Goal: Information Seeking & Learning: Learn about a topic

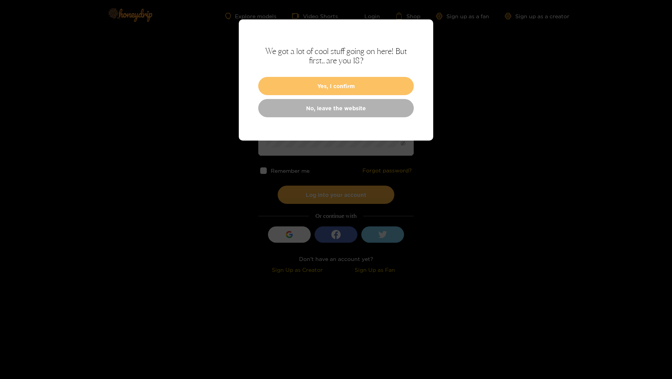
click at [356, 82] on button "Yes, I confirm" at bounding box center [336, 86] width 156 height 18
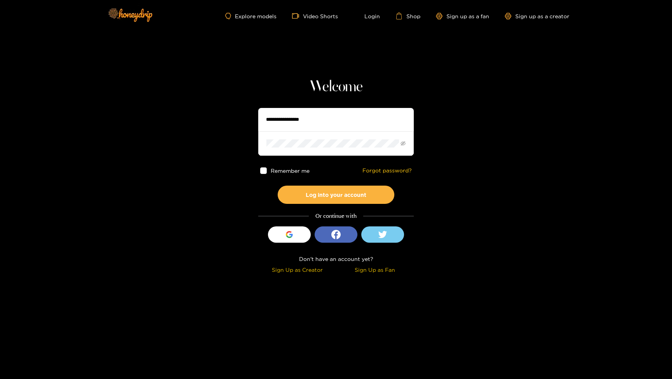
click at [339, 117] on input "text" at bounding box center [336, 119] width 156 height 23
type input "**********"
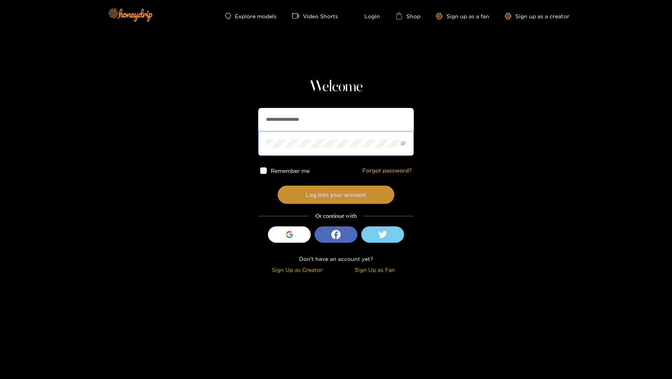
click at [341, 203] on button "Log into your account" at bounding box center [336, 195] width 117 height 18
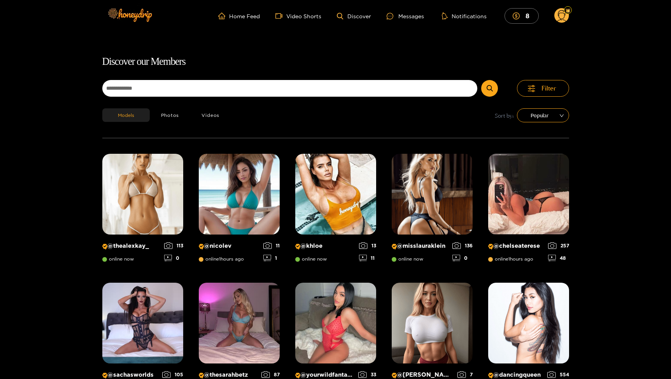
click at [565, 19] on circle at bounding box center [561, 15] width 15 height 15
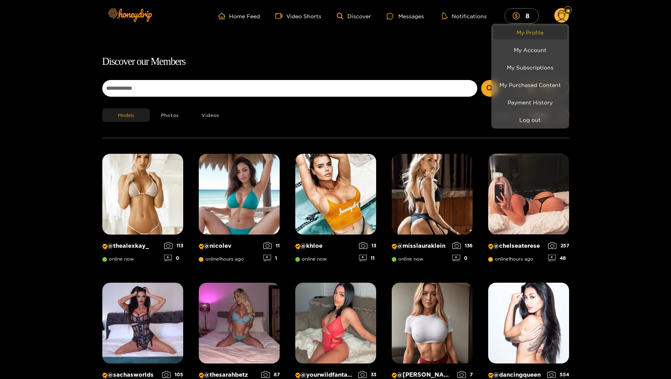
click at [540, 37] on link "My Profile" at bounding box center [530, 33] width 74 height 14
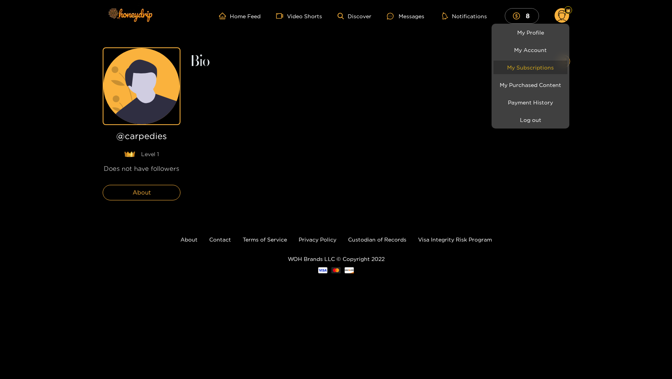
click at [537, 67] on link "My Subscriptions" at bounding box center [530, 68] width 74 height 14
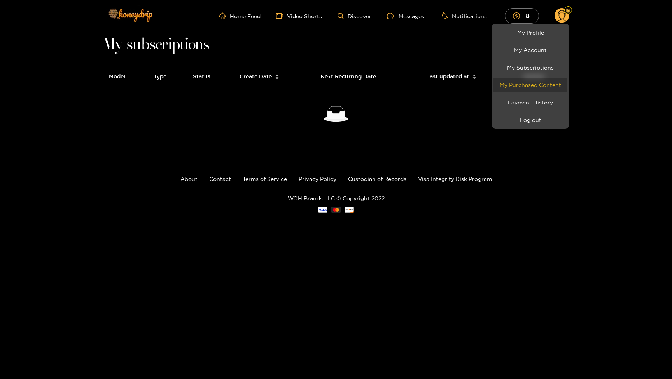
click at [501, 89] on link "My Purchased Content" at bounding box center [530, 85] width 74 height 14
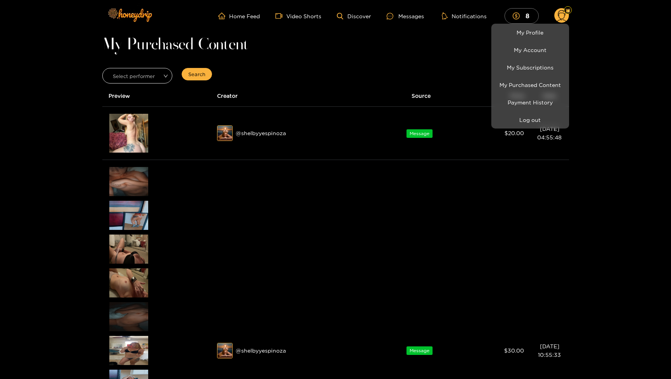
click at [364, 85] on div at bounding box center [335, 189] width 671 height 379
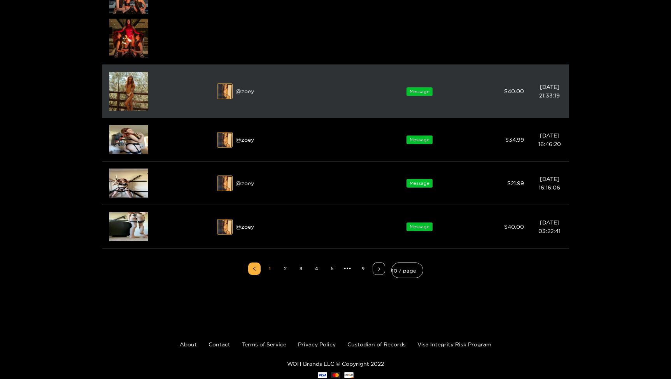
scroll to position [1159, 0]
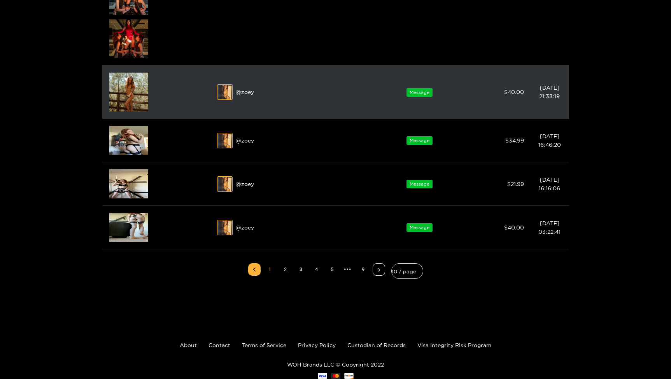
click at [225, 93] on img at bounding box center [225, 93] width 16 height 16
click at [245, 93] on div "@ zoey" at bounding box center [294, 92] width 155 height 16
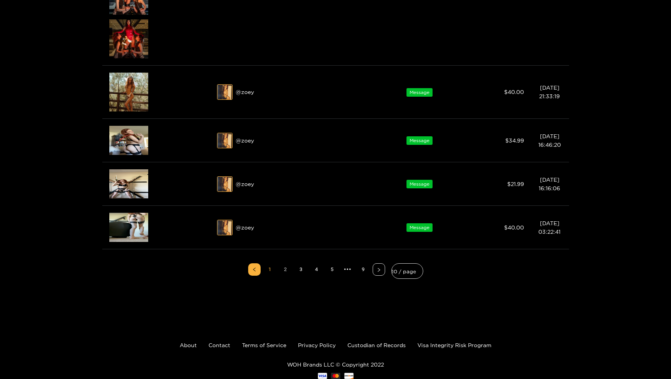
click at [286, 270] on link "2" at bounding box center [286, 270] width 12 height 12
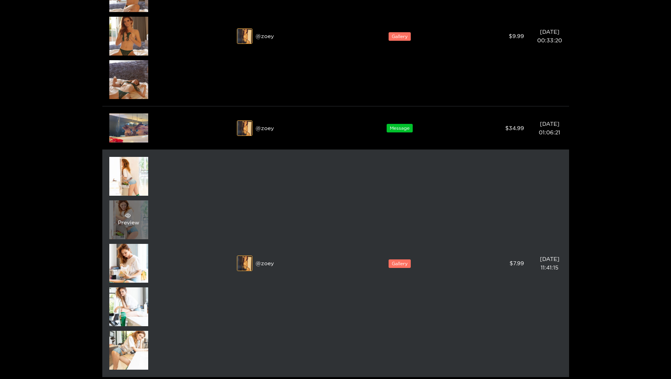
click at [142, 220] on div "Preview" at bounding box center [128, 220] width 39 height 39
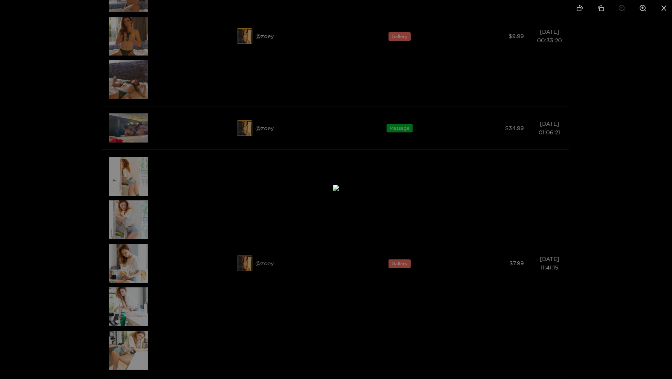
click at [645, 8] on icon "zoom-in" at bounding box center [643, 8] width 7 height 7
click at [626, 7] on li at bounding box center [622, 8] width 16 height 17
click at [665, 44] on div at bounding box center [336, 189] width 672 height 379
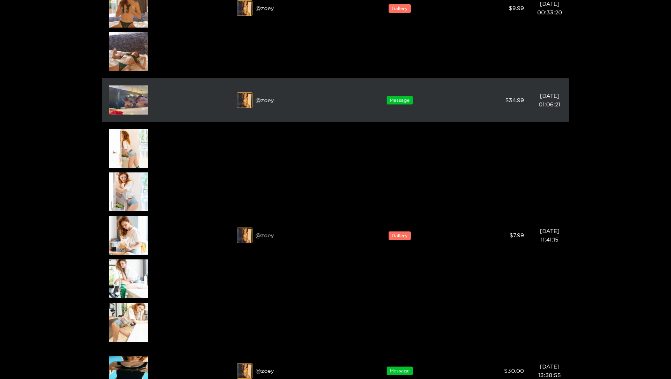
scroll to position [225, 0]
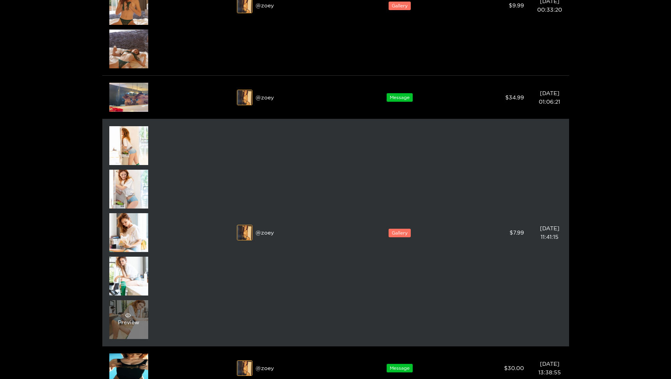
click at [129, 308] on div "Preview" at bounding box center [128, 320] width 39 height 39
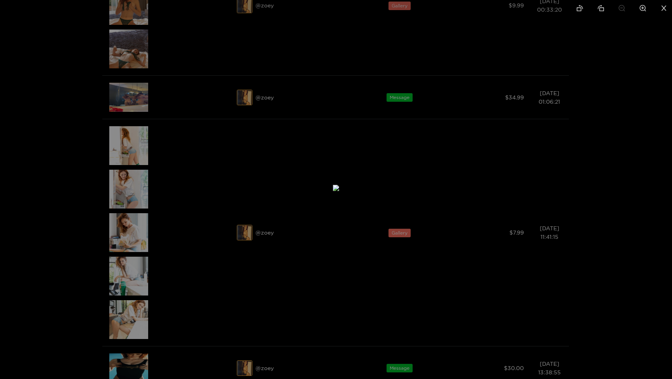
click at [642, 9] on icon "zoom-in" at bounding box center [642, 8] width 7 height 7
drag, startPoint x: 582, startPoint y: 82, endPoint x: 501, endPoint y: 192, distance: 135.9
click at [348, 191] on img at bounding box center [335, 188] width 25 height 25
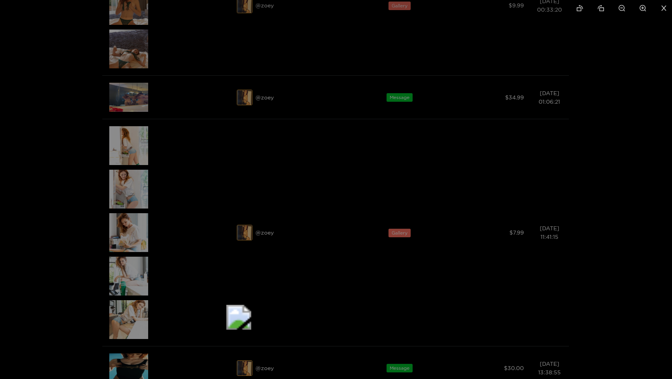
drag, startPoint x: 492, startPoint y: 185, endPoint x: 437, endPoint y: 295, distance: 122.1
click at [251, 305] on img at bounding box center [238, 317] width 25 height 25
drag, startPoint x: 465, startPoint y: 222, endPoint x: 460, endPoint y: 227, distance: 6.3
click at [623, 10] on icon "zoom-out" at bounding box center [622, 8] width 7 height 7
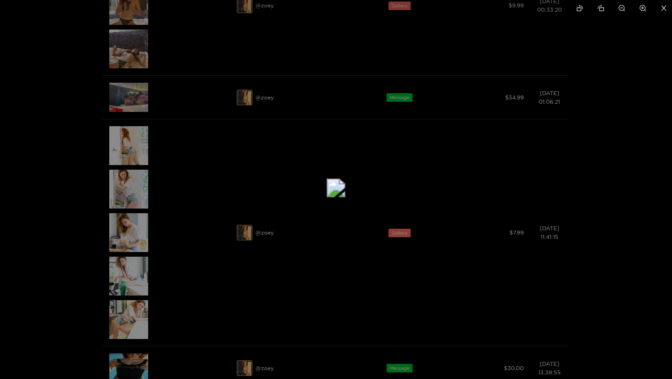
click at [623, 10] on icon "zoom-out" at bounding box center [622, 8] width 7 height 7
click at [623, 10] on ul at bounding box center [336, 8] width 672 height 17
click at [665, 7] on icon "close" at bounding box center [663, 7] width 5 height 5
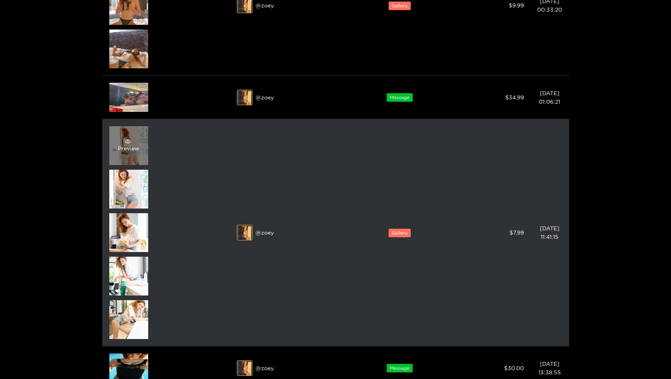
click at [138, 151] on div "Preview" at bounding box center [128, 146] width 21 height 14
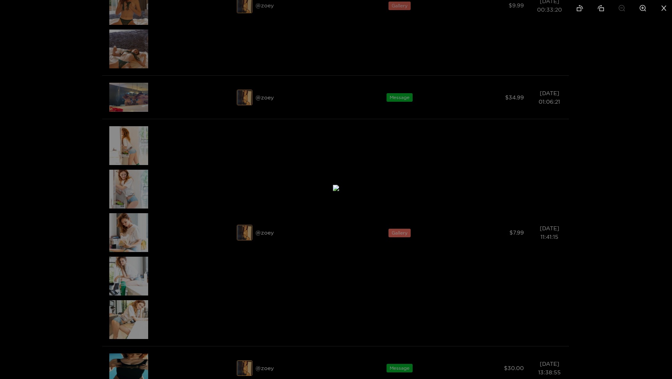
click at [640, 9] on icon "zoom-in" at bounding box center [642, 8] width 7 height 7
click at [623, 11] on icon "zoom-out" at bounding box center [621, 8] width 7 height 7
click at [661, 10] on icon "close" at bounding box center [663, 7] width 5 height 5
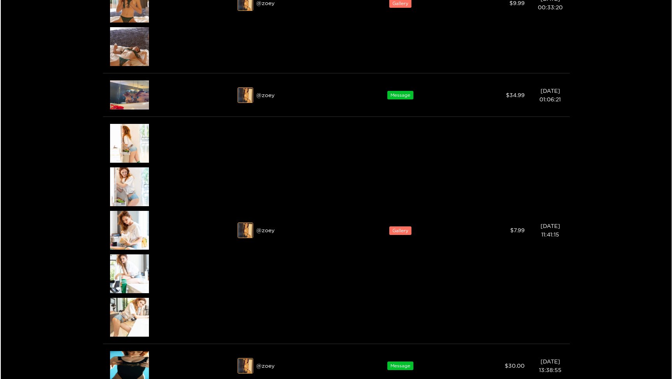
scroll to position [208, 0]
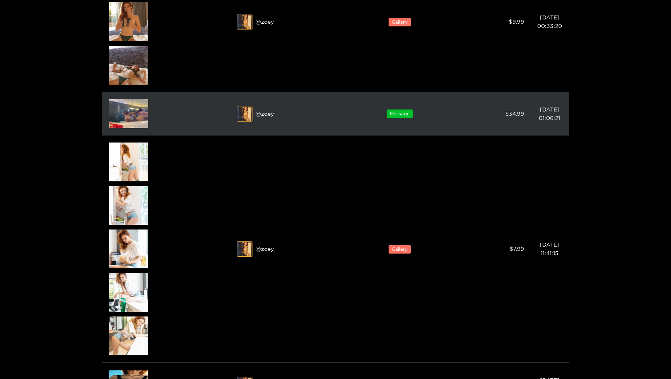
click at [137, 105] on img at bounding box center [128, 113] width 39 height 29
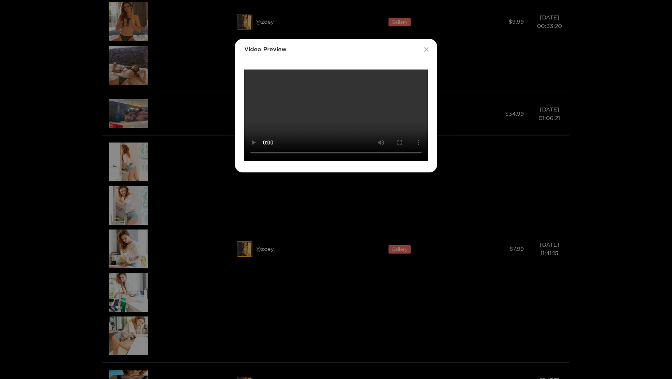
scroll to position [37, 0]
click at [266, 161] on video "Your browser does not support the video tag." at bounding box center [336, 116] width 184 height 92
click at [303, 161] on video "Your browser does not support the video tag." at bounding box center [336, 116] width 184 height 92
click at [425, 47] on icon "close" at bounding box center [426, 50] width 6 height 6
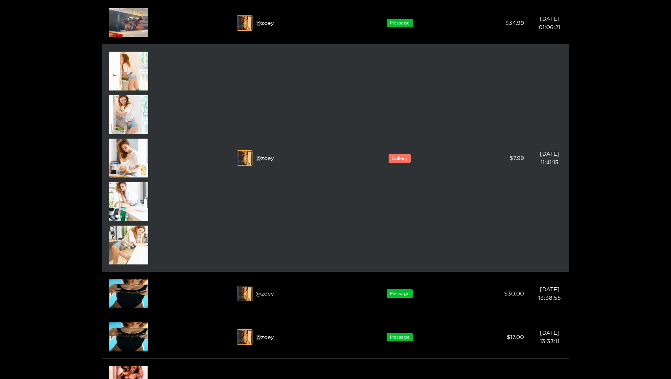
scroll to position [290, 0]
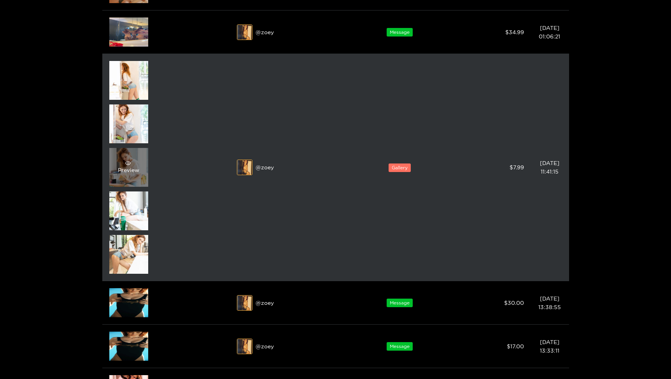
click at [140, 169] on div "Preview" at bounding box center [128, 167] width 39 height 39
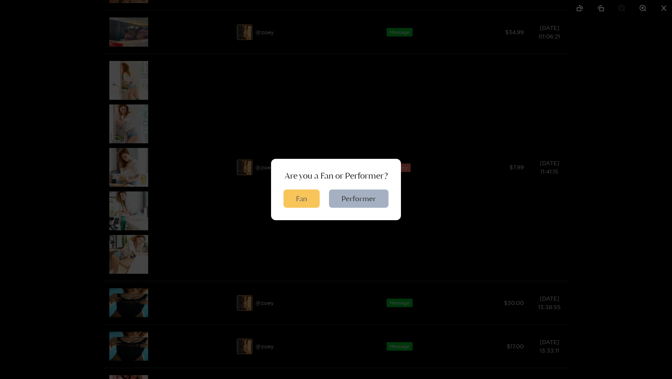
click at [311, 199] on button "Fan" at bounding box center [301, 199] width 36 height 18
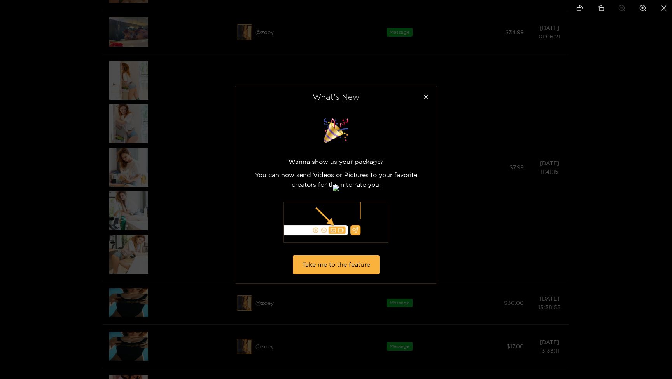
click at [168, 252] on div at bounding box center [336, 189] width 672 height 379
click at [658, 7] on li at bounding box center [664, 8] width 16 height 17
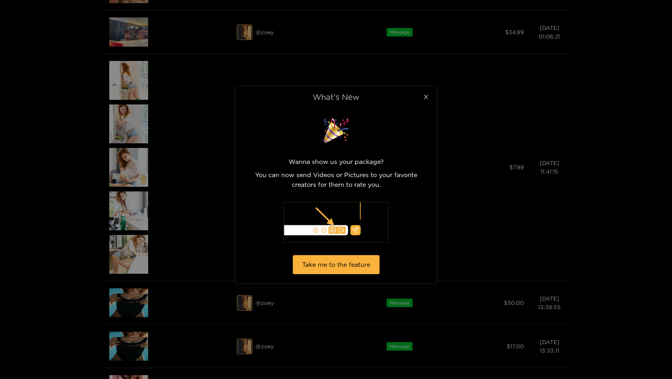
click at [427, 100] on icon "close" at bounding box center [426, 97] width 6 height 6
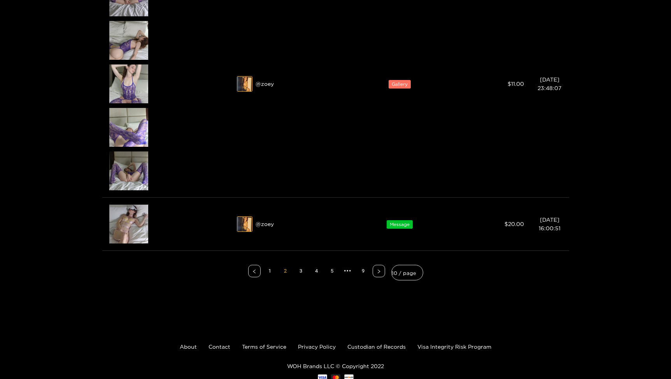
scroll to position [1101, 0]
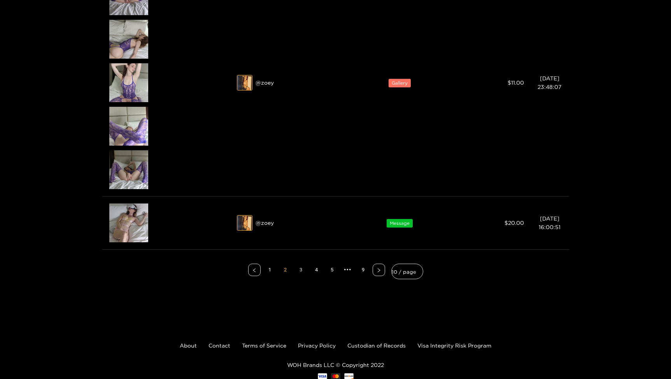
click at [302, 270] on link "3" at bounding box center [301, 270] width 12 height 12
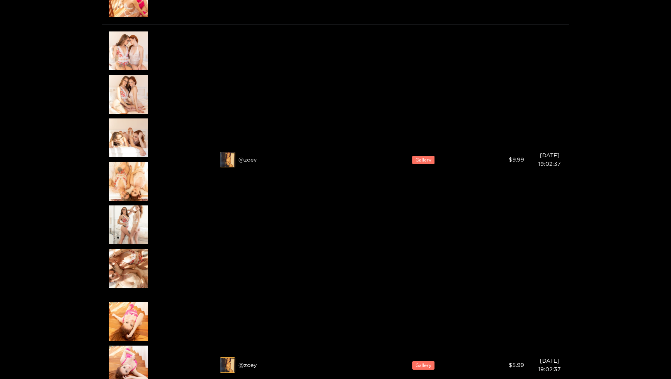
scroll to position [1622, 0]
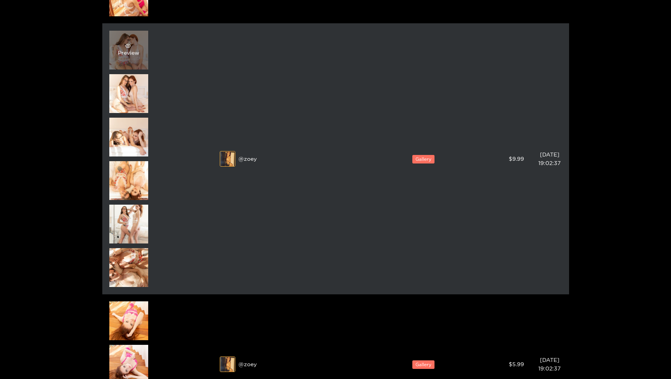
click at [142, 66] on div "Preview" at bounding box center [128, 50] width 39 height 39
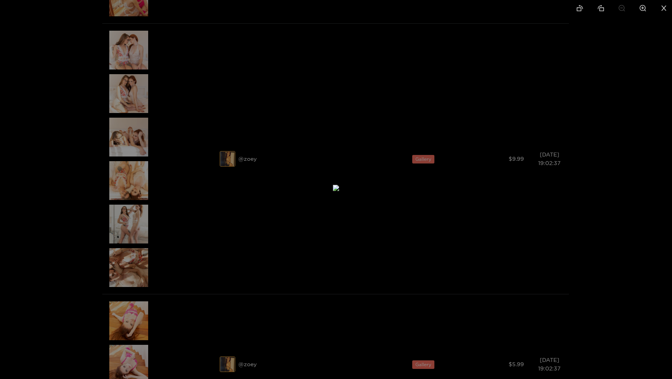
click at [660, 8] on li at bounding box center [664, 8] width 16 height 17
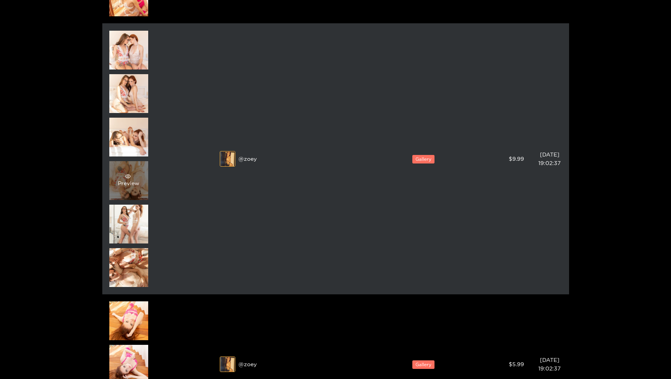
click at [140, 183] on div "Preview" at bounding box center [128, 180] width 39 height 39
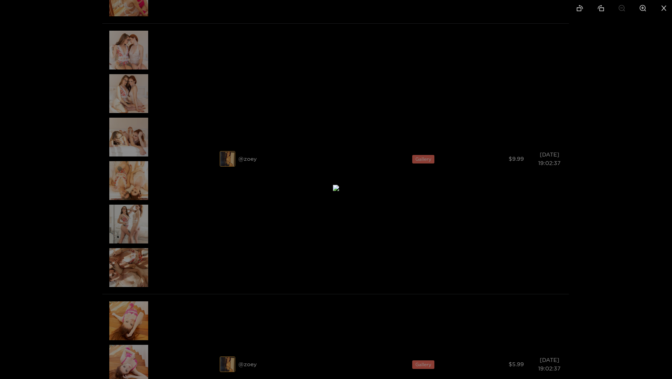
click at [479, 224] on div at bounding box center [336, 189] width 672 height 379
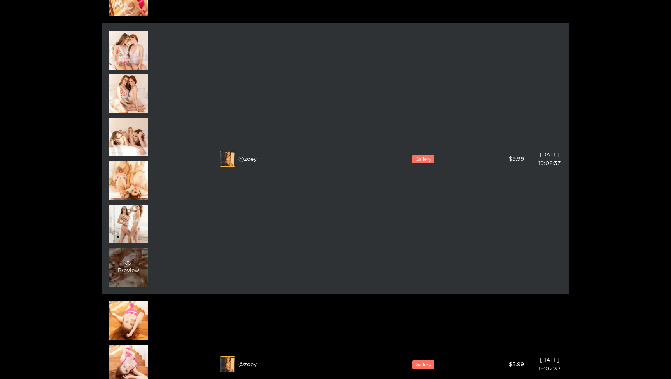
click at [145, 264] on div "Preview" at bounding box center [128, 267] width 39 height 39
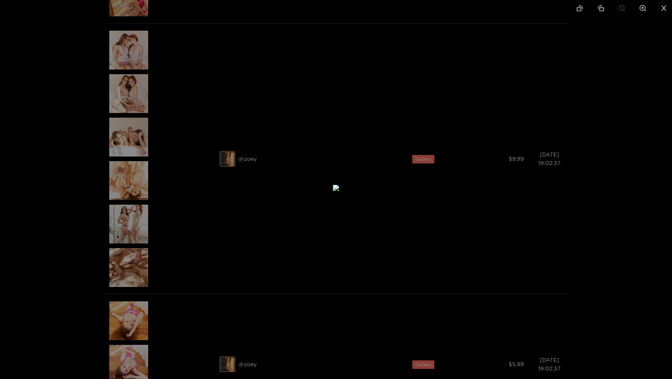
click at [641, 9] on icon "zoom-in" at bounding box center [642, 8] width 7 height 7
click at [629, 10] on li at bounding box center [622, 8] width 16 height 17
click at [664, 4] on li at bounding box center [664, 8] width 16 height 17
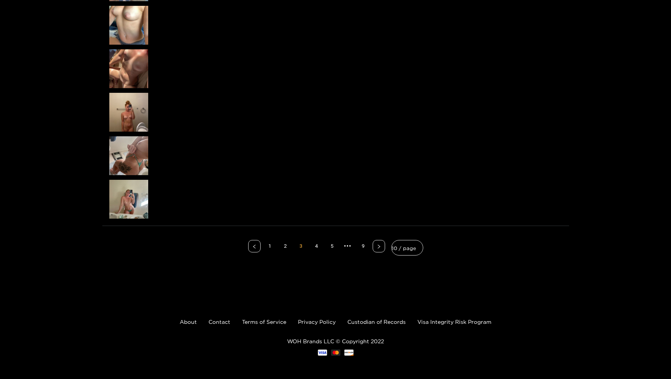
scroll to position [3331, 0]
click at [318, 247] on link "4" at bounding box center [317, 247] width 12 height 12
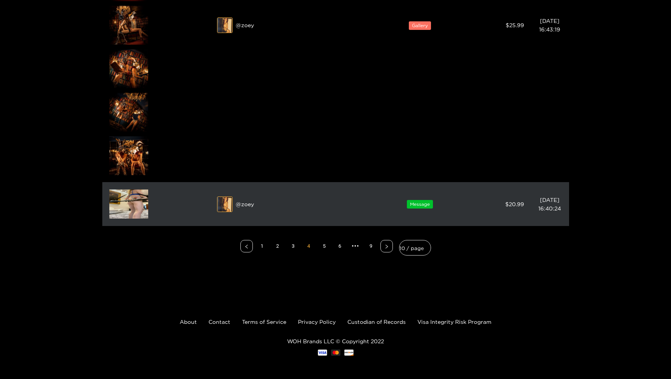
scroll to position [2460, 0]
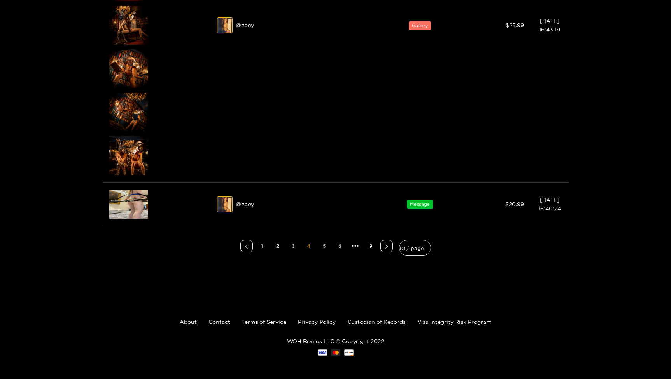
click at [328, 250] on link "5" at bounding box center [324, 247] width 12 height 12
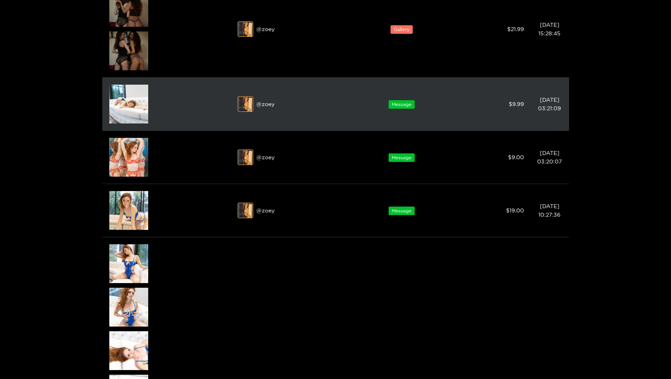
scroll to position [1449, 0]
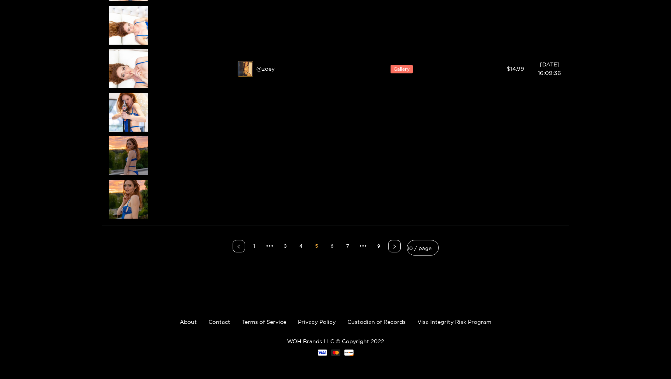
click at [331, 246] on link "6" at bounding box center [332, 247] width 12 height 12
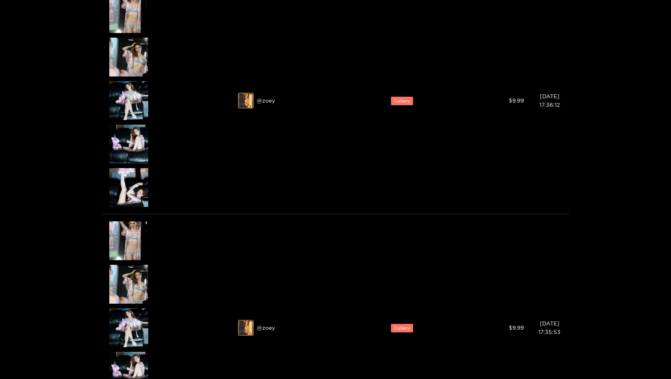
scroll to position [759, 0]
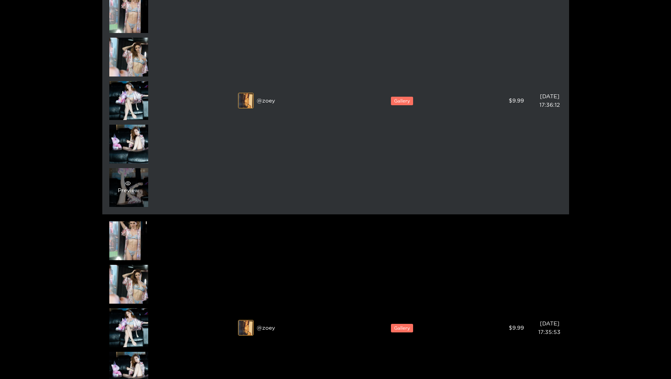
click at [119, 191] on div "Preview" at bounding box center [128, 188] width 21 height 14
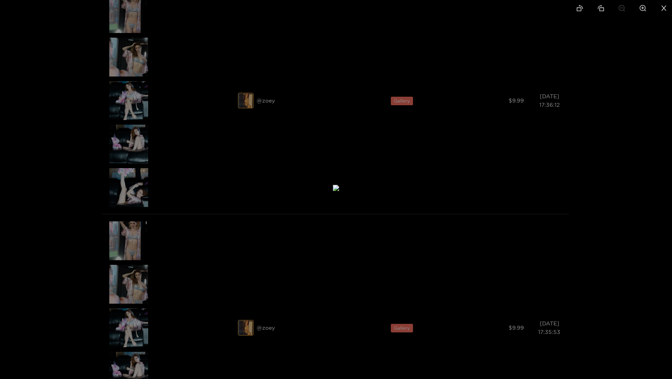
click at [643, 10] on icon "zoom-in" at bounding box center [643, 8] width 7 height 7
click at [625, 9] on icon "zoom-out" at bounding box center [621, 8] width 7 height 7
click at [638, 9] on li at bounding box center [643, 8] width 16 height 17
click at [624, 9] on icon "zoom-out" at bounding box center [621, 8] width 7 height 7
click at [490, 160] on div at bounding box center [336, 189] width 672 height 379
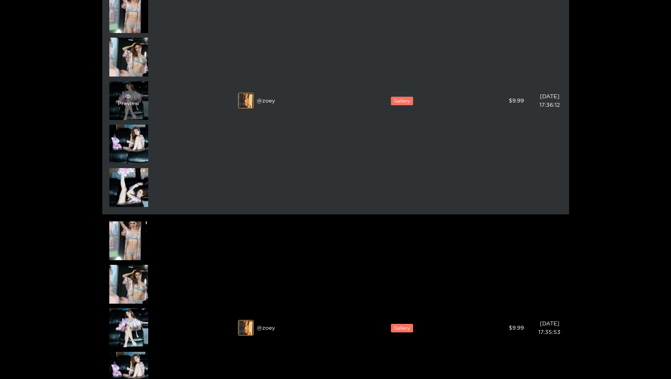
click at [136, 98] on span "eye" at bounding box center [128, 96] width 20 height 5
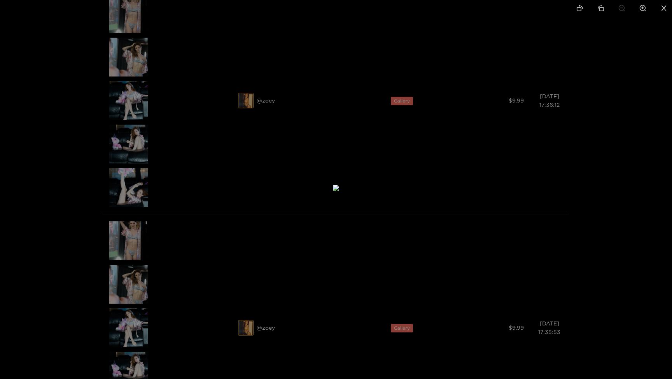
click at [642, 9] on icon "zoom-in" at bounding box center [642, 8] width 7 height 7
click at [623, 10] on icon "zoom-out" at bounding box center [622, 8] width 7 height 7
click at [642, 8] on icon "zoom-in" at bounding box center [643, 8] width 7 height 7
drag, startPoint x: 562, startPoint y: 69, endPoint x: 498, endPoint y: 175, distance: 123.6
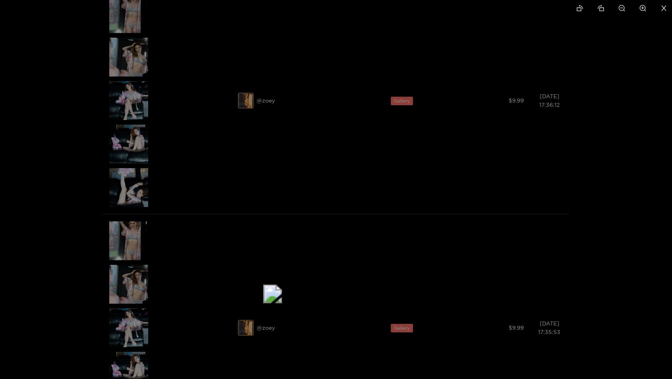
click at [282, 285] on img at bounding box center [272, 294] width 19 height 19
drag, startPoint x: 526, startPoint y: 165, endPoint x: 600, endPoint y: -9, distance: 188.8
click at [624, 8] on icon "zoom-out" at bounding box center [621, 8] width 7 height 7
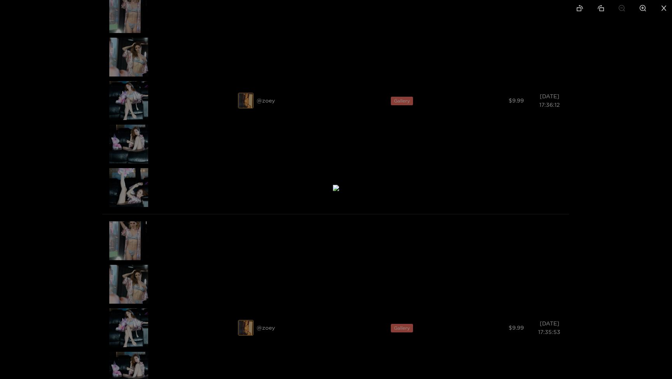
click at [661, 4] on li at bounding box center [664, 8] width 16 height 17
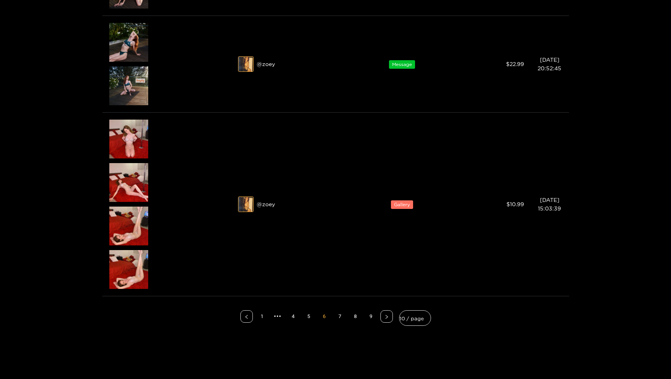
scroll to position [2083, 0]
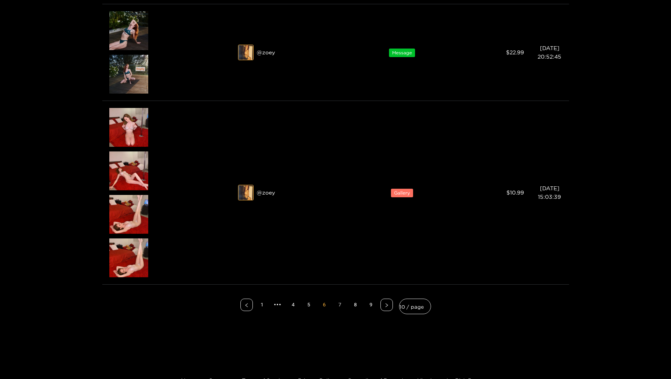
click at [340, 306] on link "7" at bounding box center [340, 305] width 12 height 12
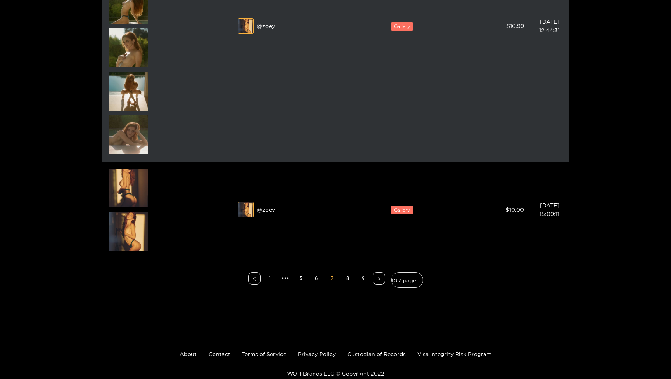
scroll to position [1491, 0]
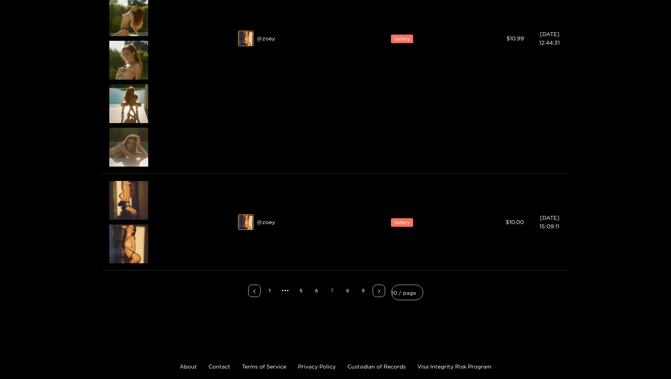
click at [350, 289] on link "8" at bounding box center [348, 291] width 12 height 12
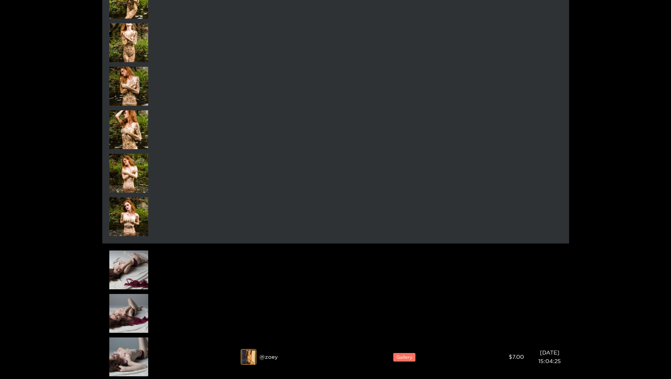
scroll to position [1484, 0]
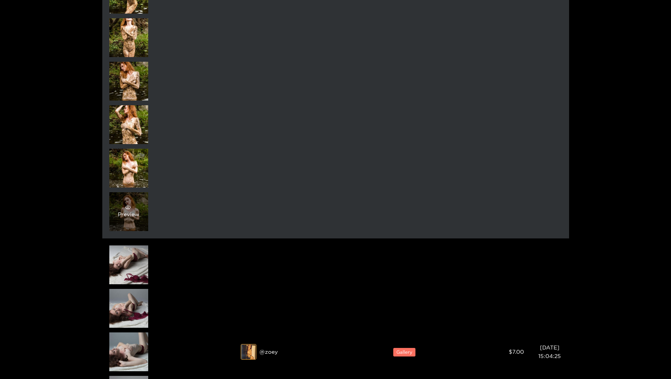
click at [133, 216] on div "Preview" at bounding box center [128, 212] width 21 height 14
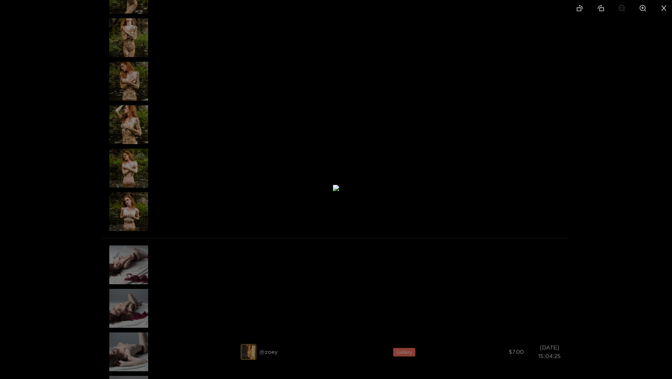
click at [114, 203] on div at bounding box center [336, 189] width 672 height 379
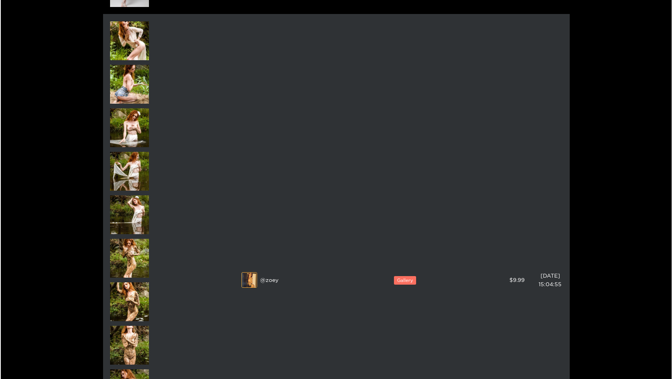
scroll to position [1167, 0]
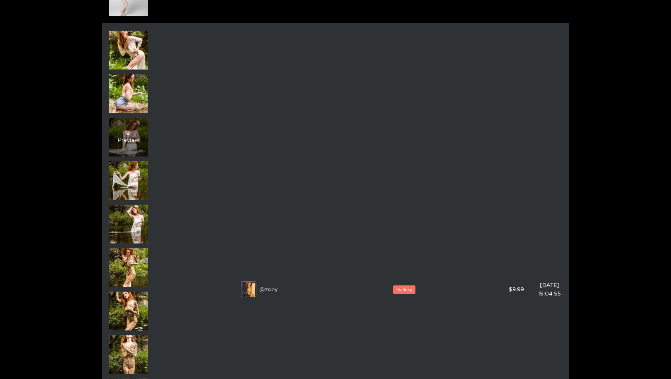
click at [133, 145] on div "Preview" at bounding box center [128, 137] width 39 height 39
